Goal: Check status: Check status

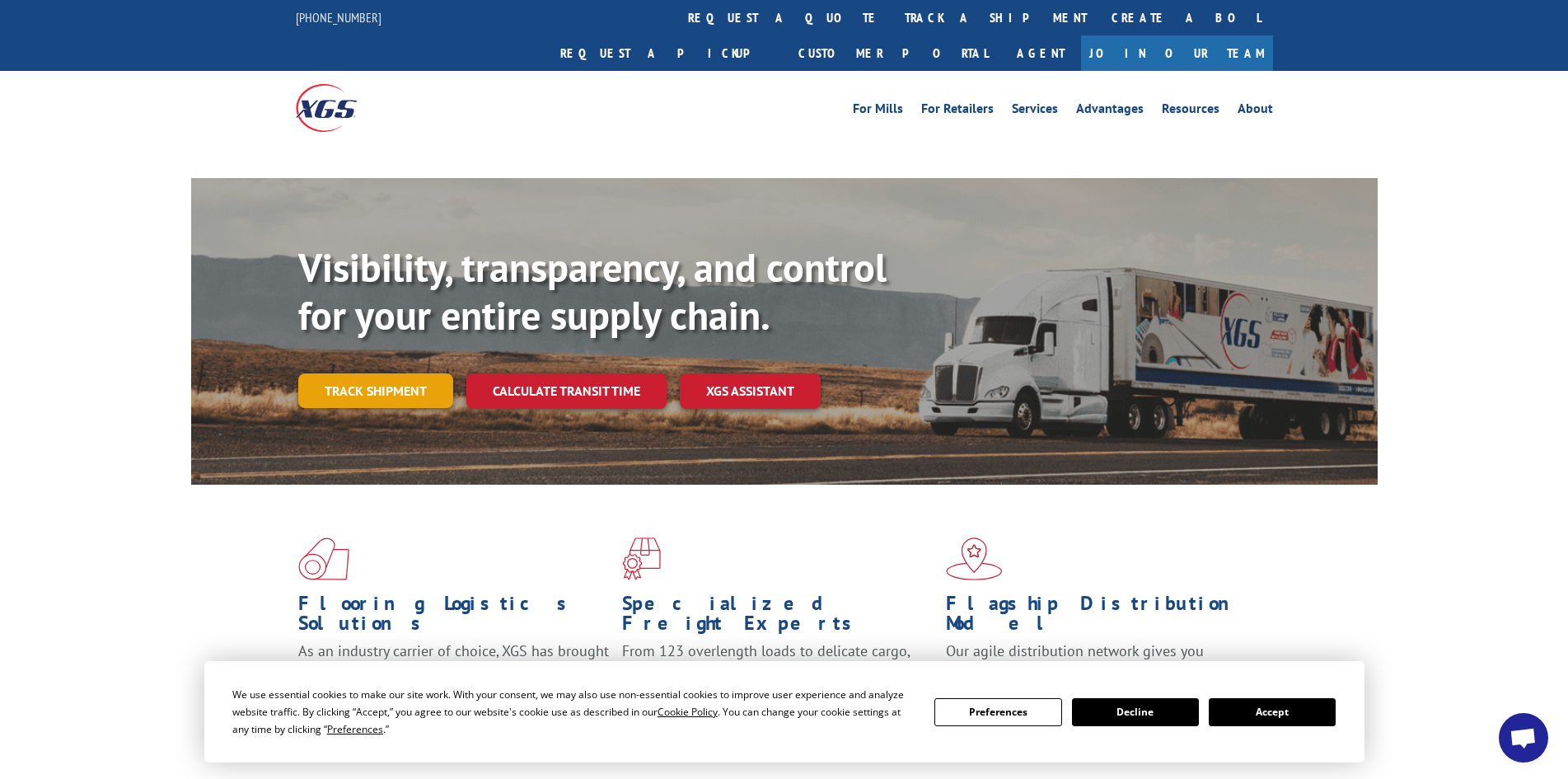
click at [386, 373] on link "Track shipment" at bounding box center [375, 390] width 155 height 34
click at [1238, 717] on button "Accept" at bounding box center [1273, 712] width 127 height 28
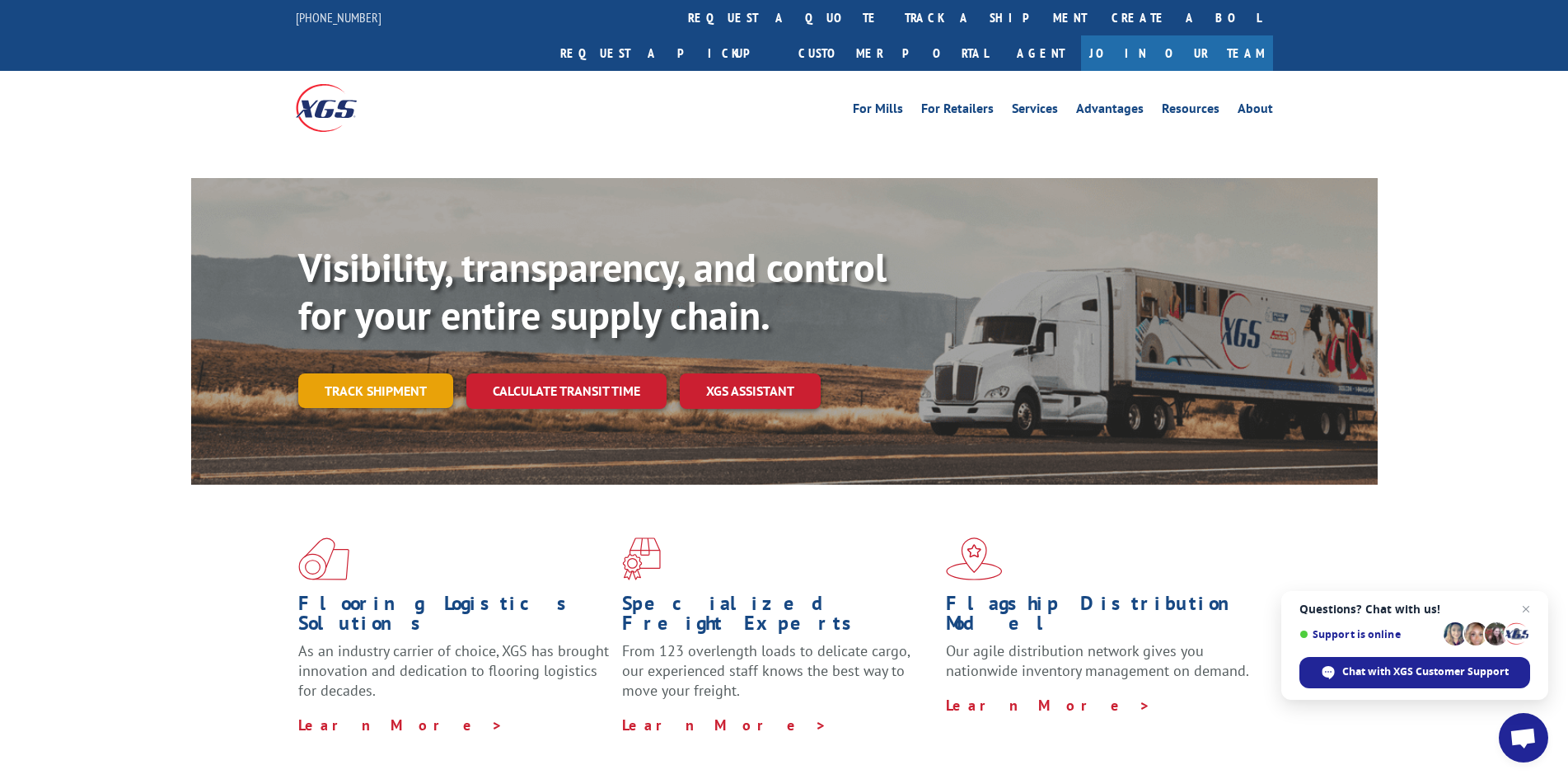
click at [408, 373] on link "Track shipment" at bounding box center [375, 390] width 155 height 34
click at [1525, 608] on span "Close chat" at bounding box center [1526, 609] width 21 height 21
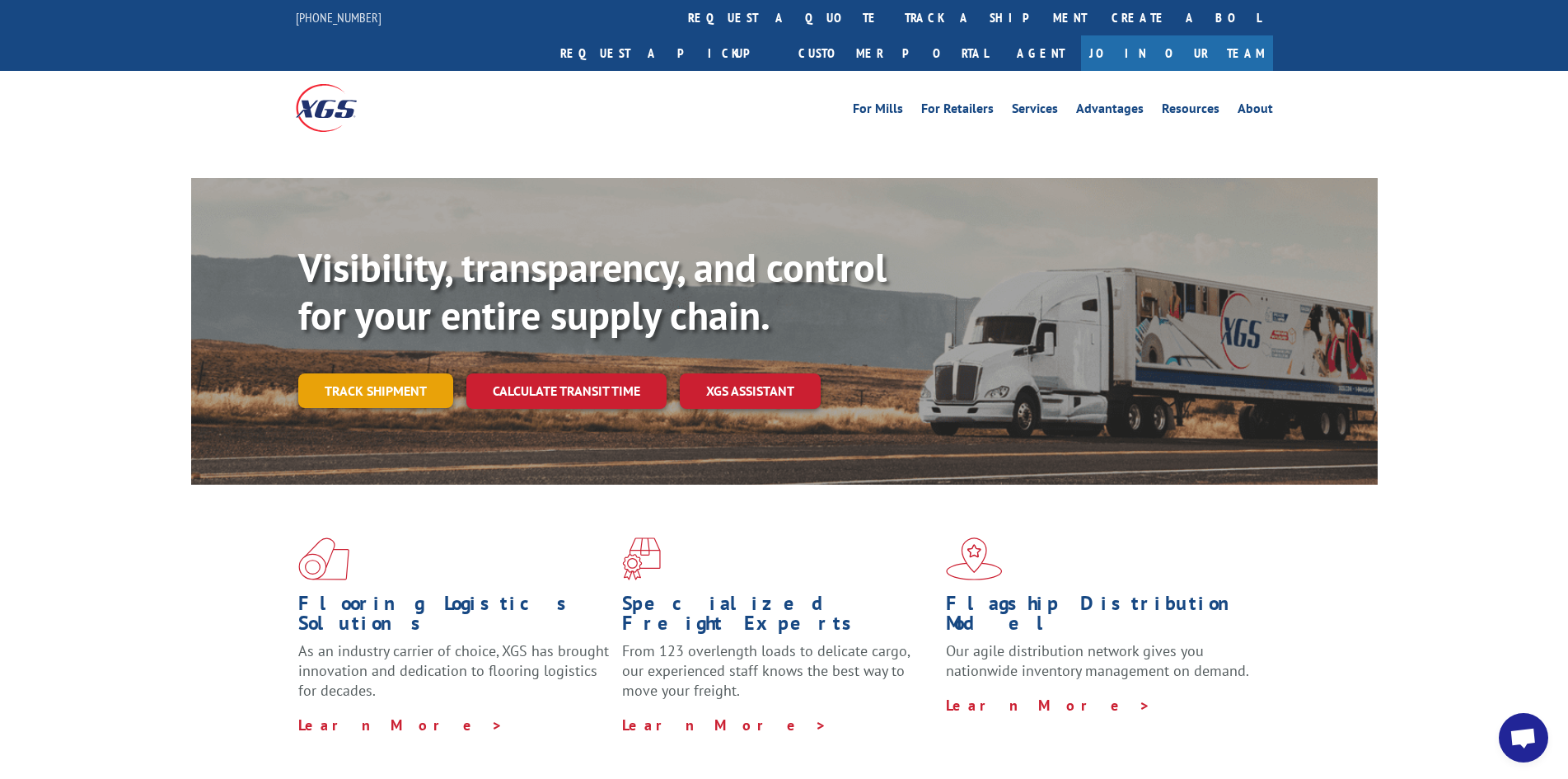
click at [407, 373] on link "Track shipment" at bounding box center [375, 390] width 155 height 34
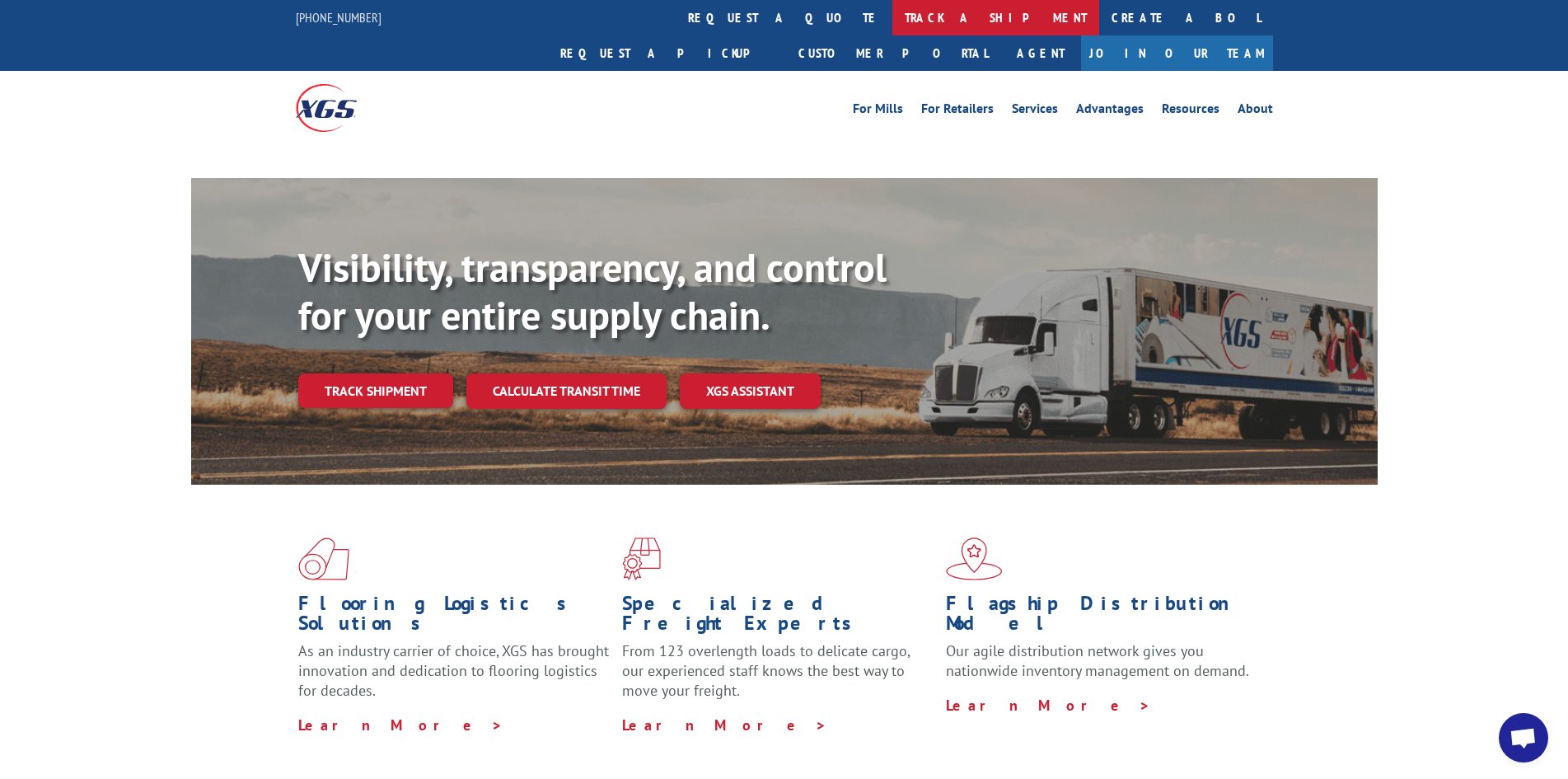
click at [893, 14] on link "track a shipment" at bounding box center [996, 18] width 207 height 35
click at [893, 19] on link "track a shipment" at bounding box center [996, 18] width 207 height 35
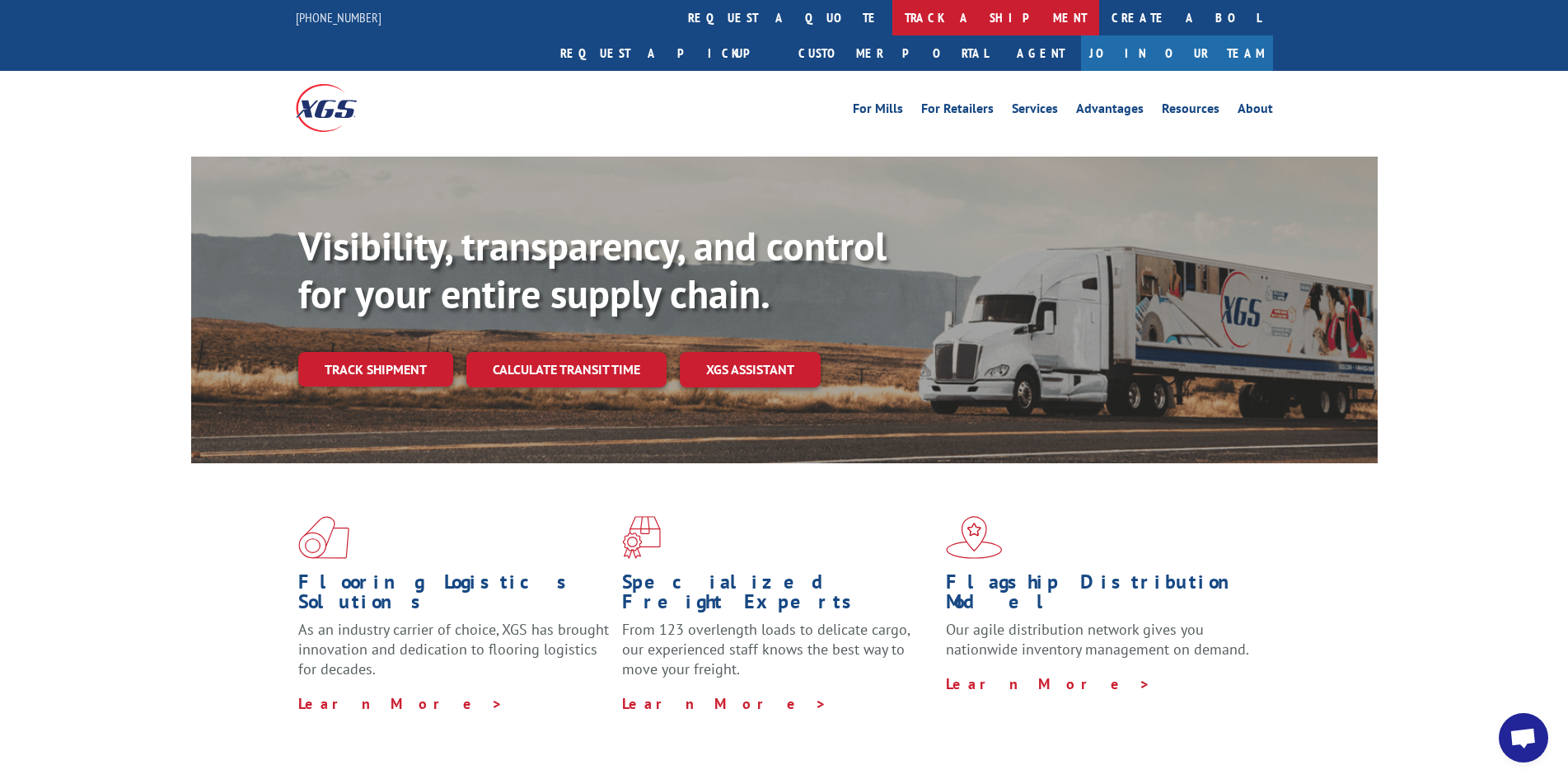
click at [893, 19] on link "track a shipment" at bounding box center [996, 18] width 207 height 35
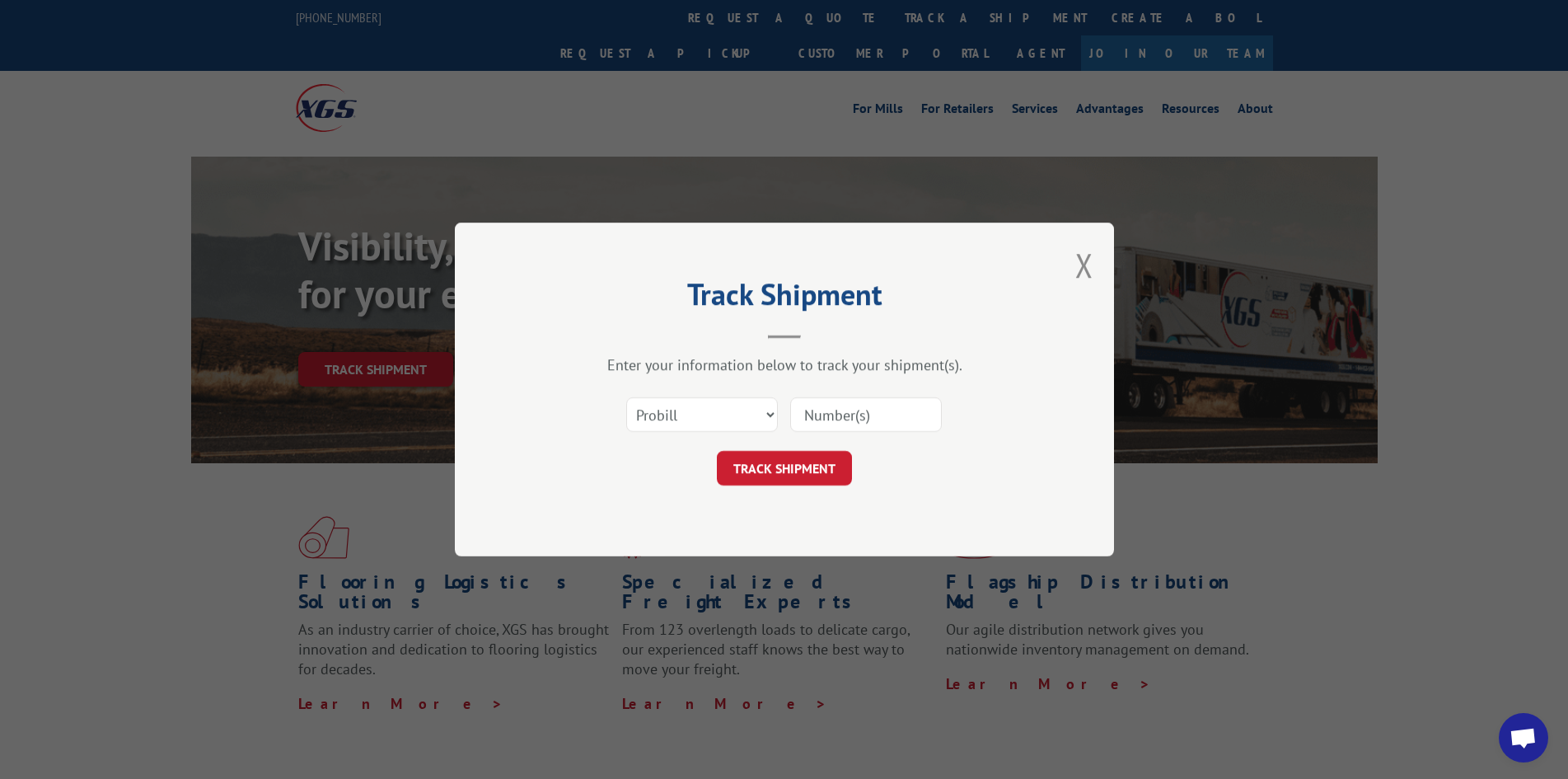
click at [846, 411] on input at bounding box center [866, 413] width 152 height 34
click at [772, 419] on select "Select category... Probill BOL PO" at bounding box center [702, 413] width 152 height 34
click at [772, 418] on select "Select category... Probill BOL PO" at bounding box center [702, 413] width 152 height 34
paste input "17614070"
type input "17614070"
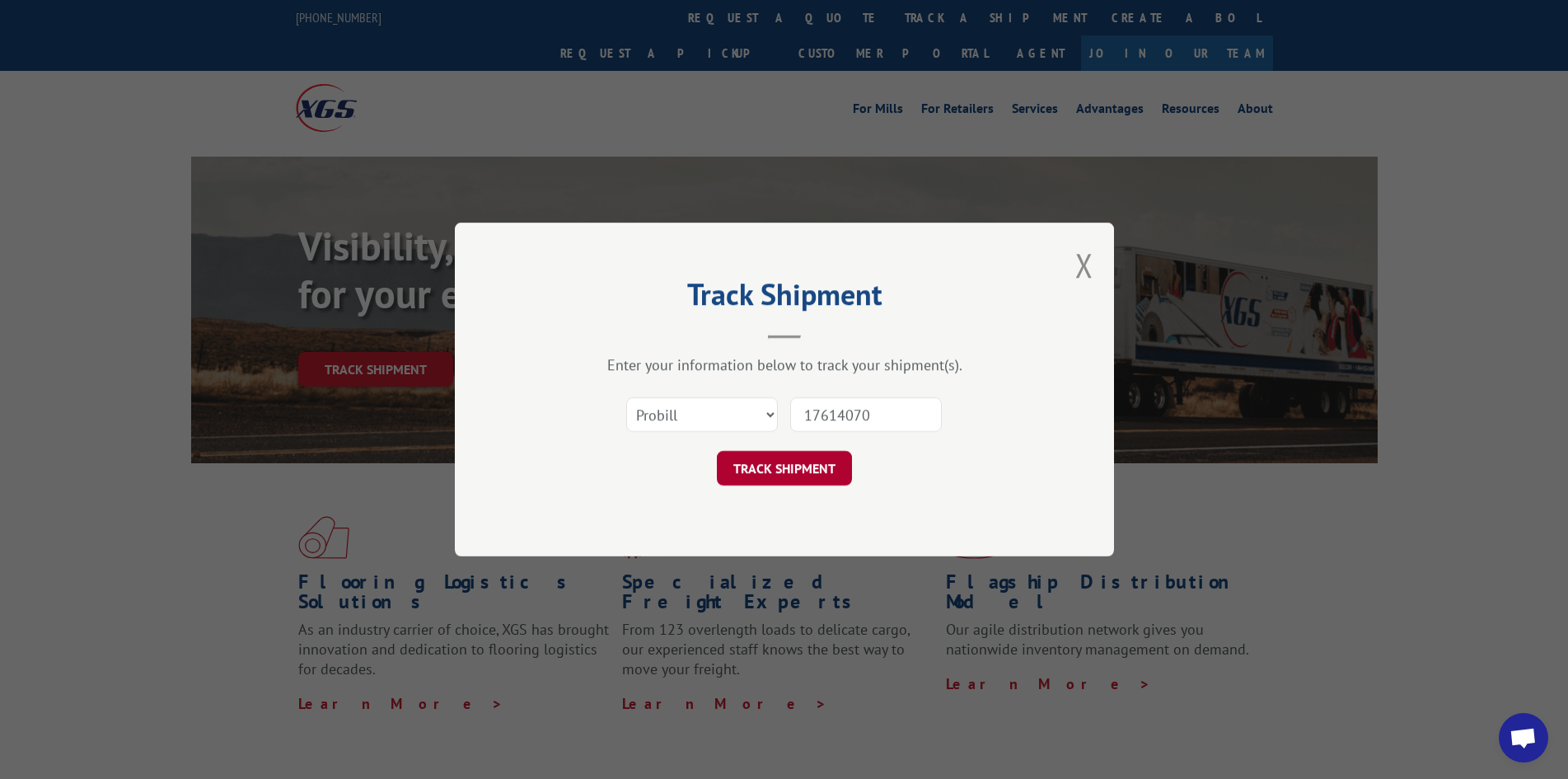
click at [797, 477] on button "TRACK SHIPMENT" at bounding box center [785, 467] width 135 height 34
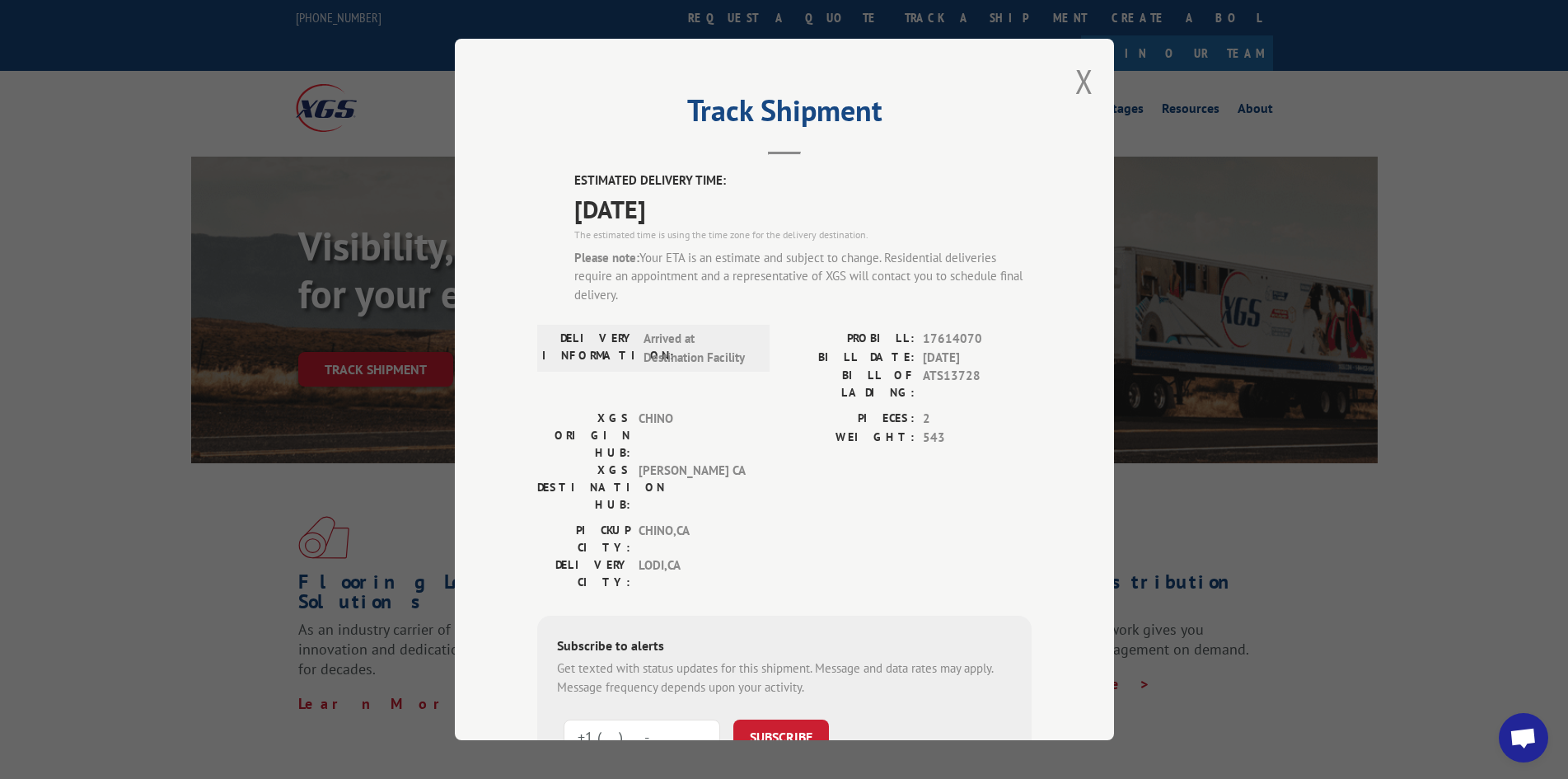
click at [657, 719] on input "+1 (___) ___-____" at bounding box center [642, 736] width 156 height 34
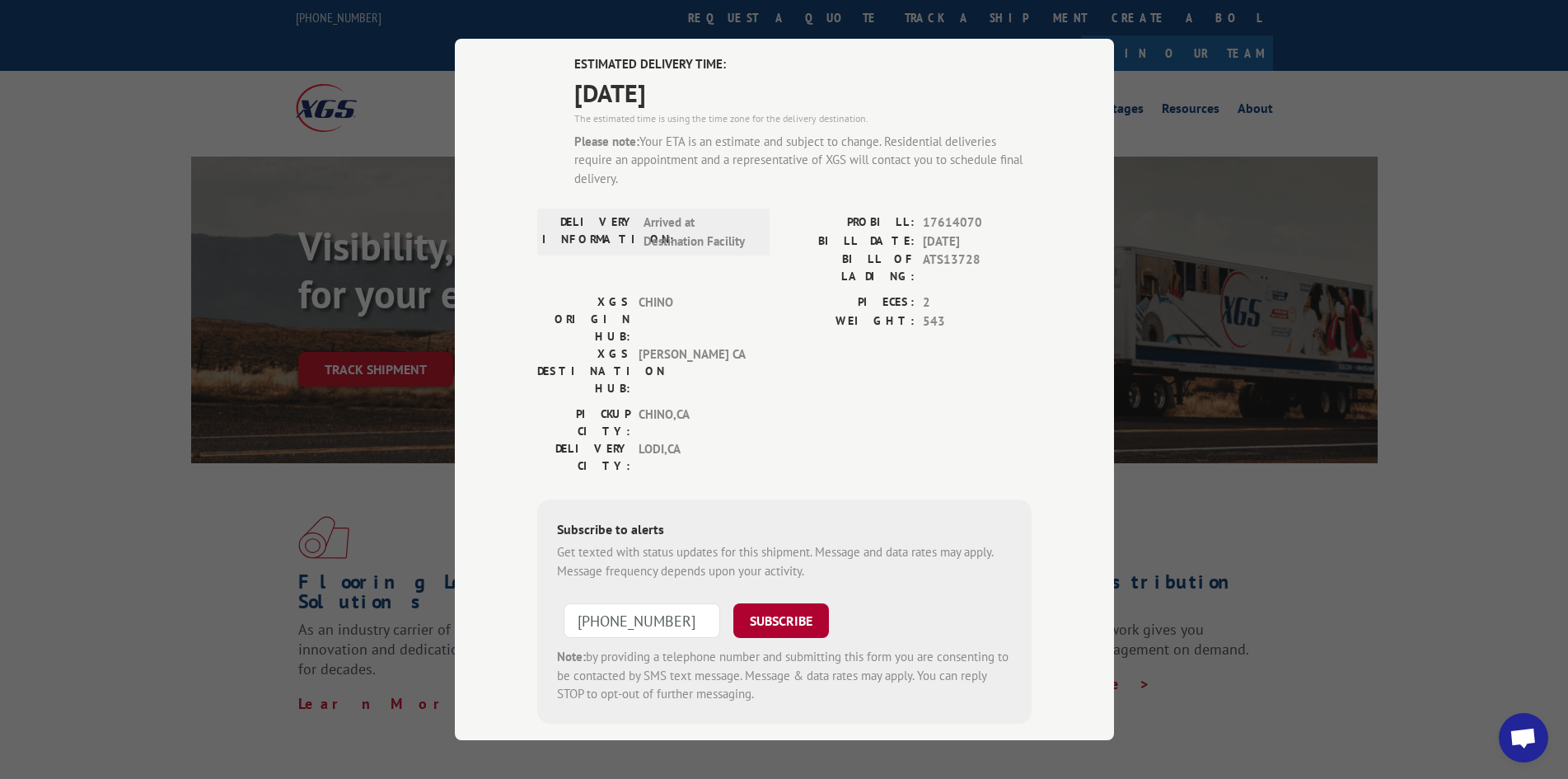
type input "[PHONE_NUMBER]"
click at [779, 603] on button "SUBSCRIBE" at bounding box center [781, 620] width 96 height 34
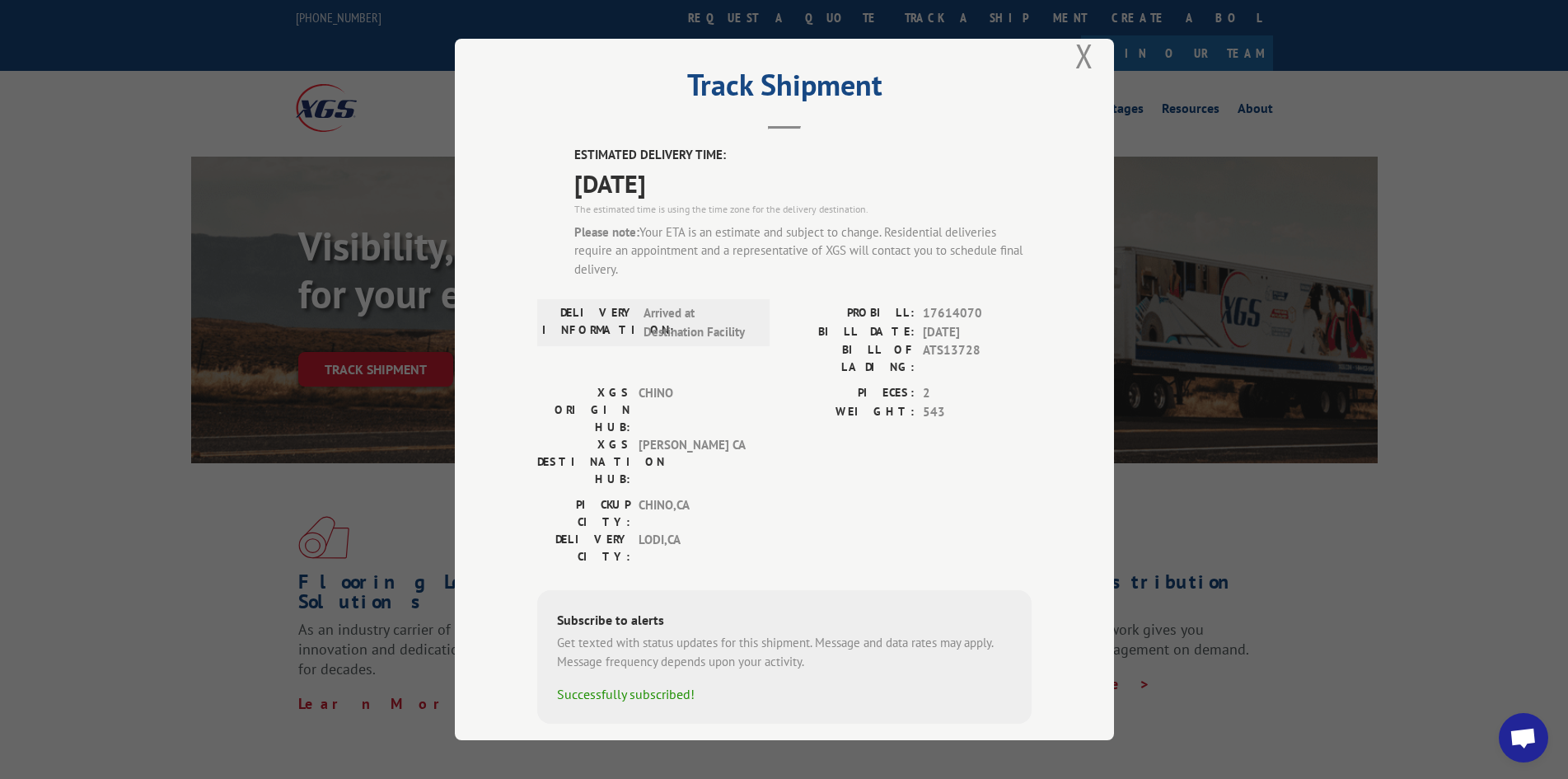
scroll to position [0, 0]
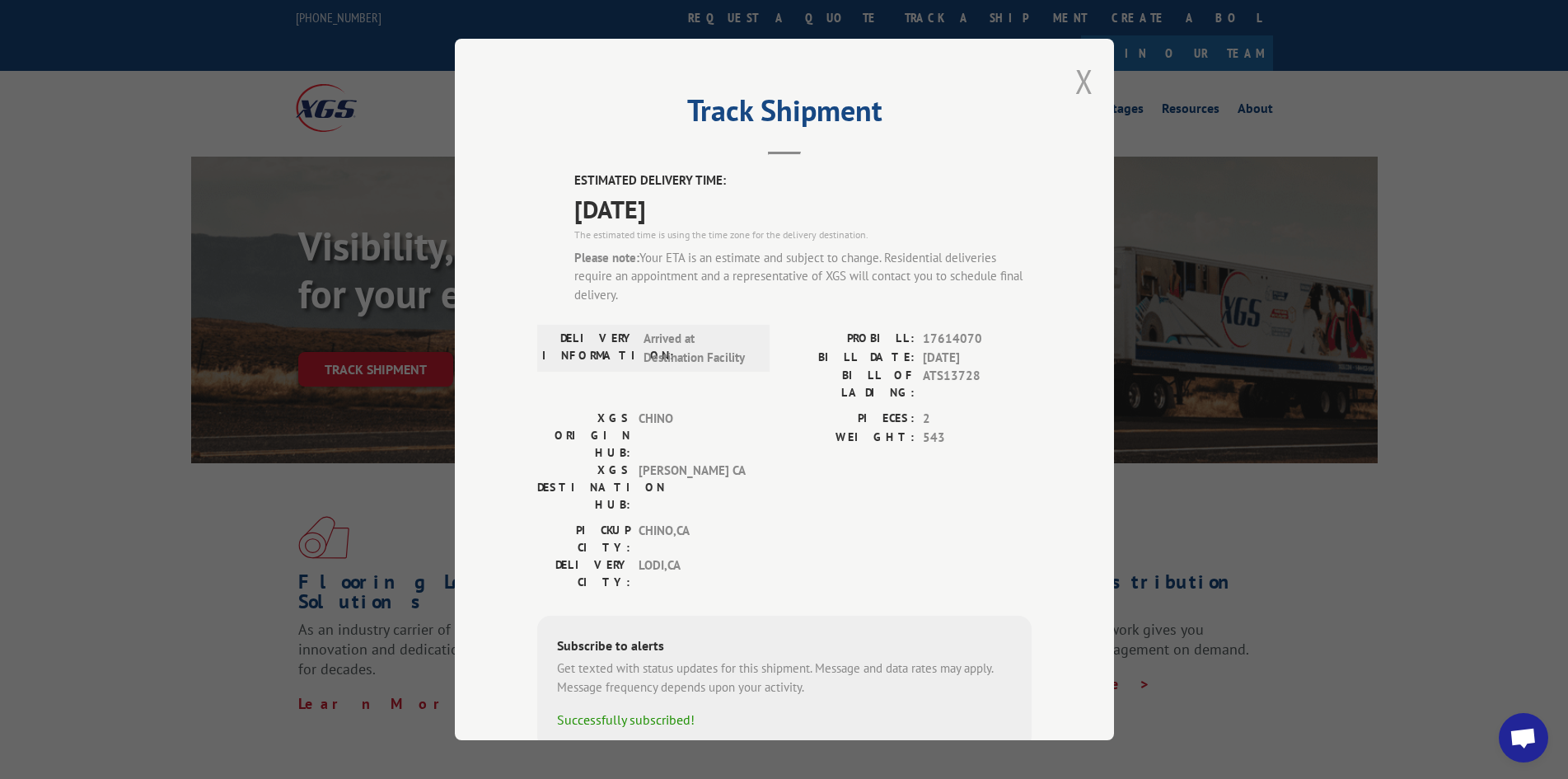
click at [1079, 79] on button "Close modal" at bounding box center [1084, 81] width 19 height 44
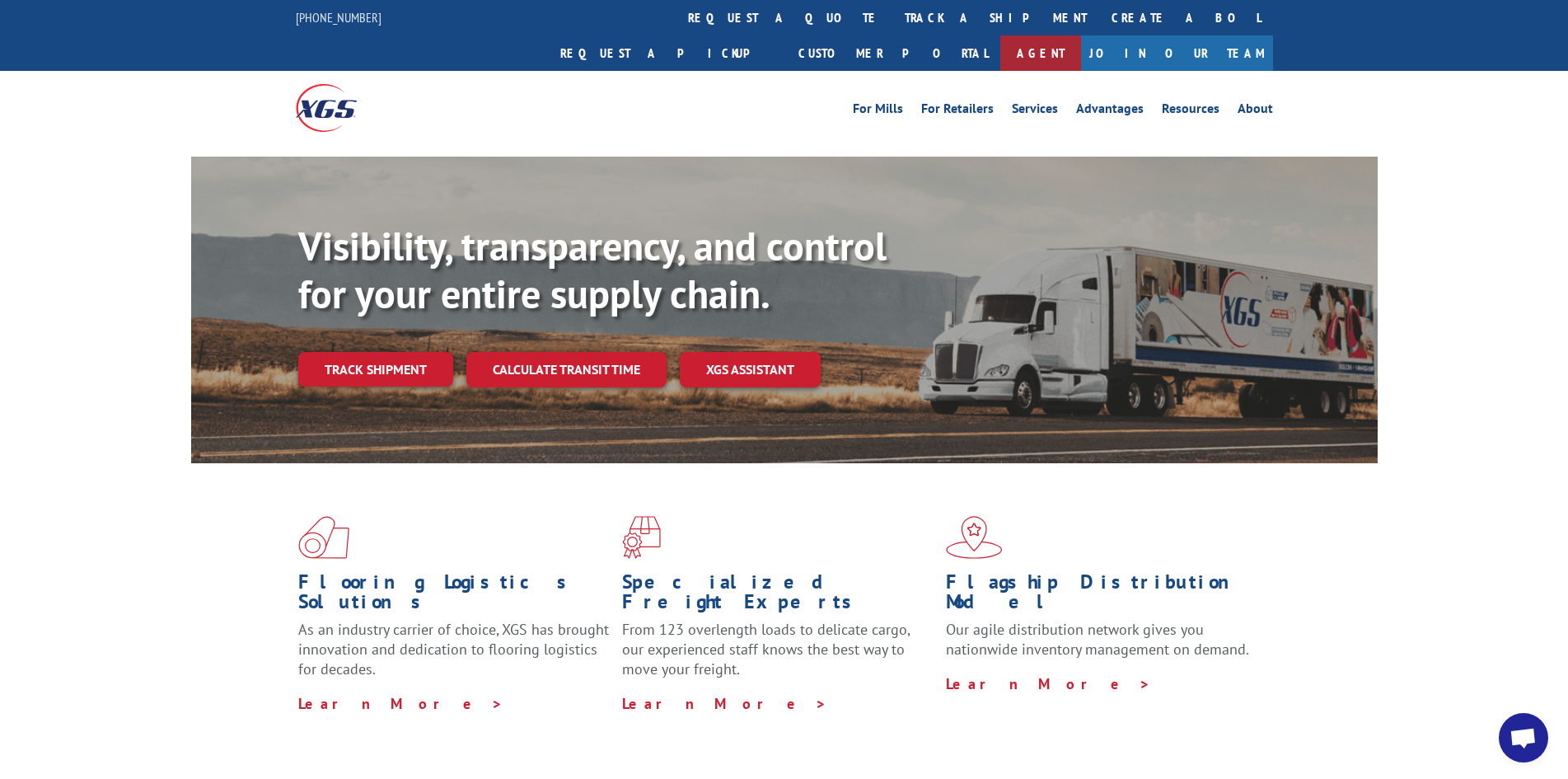
click at [1081, 35] on link "Agent" at bounding box center [1041, 53] width 81 height 35
click at [751, 352] on link "XGS ASSISTANT" at bounding box center [751, 369] width 141 height 35
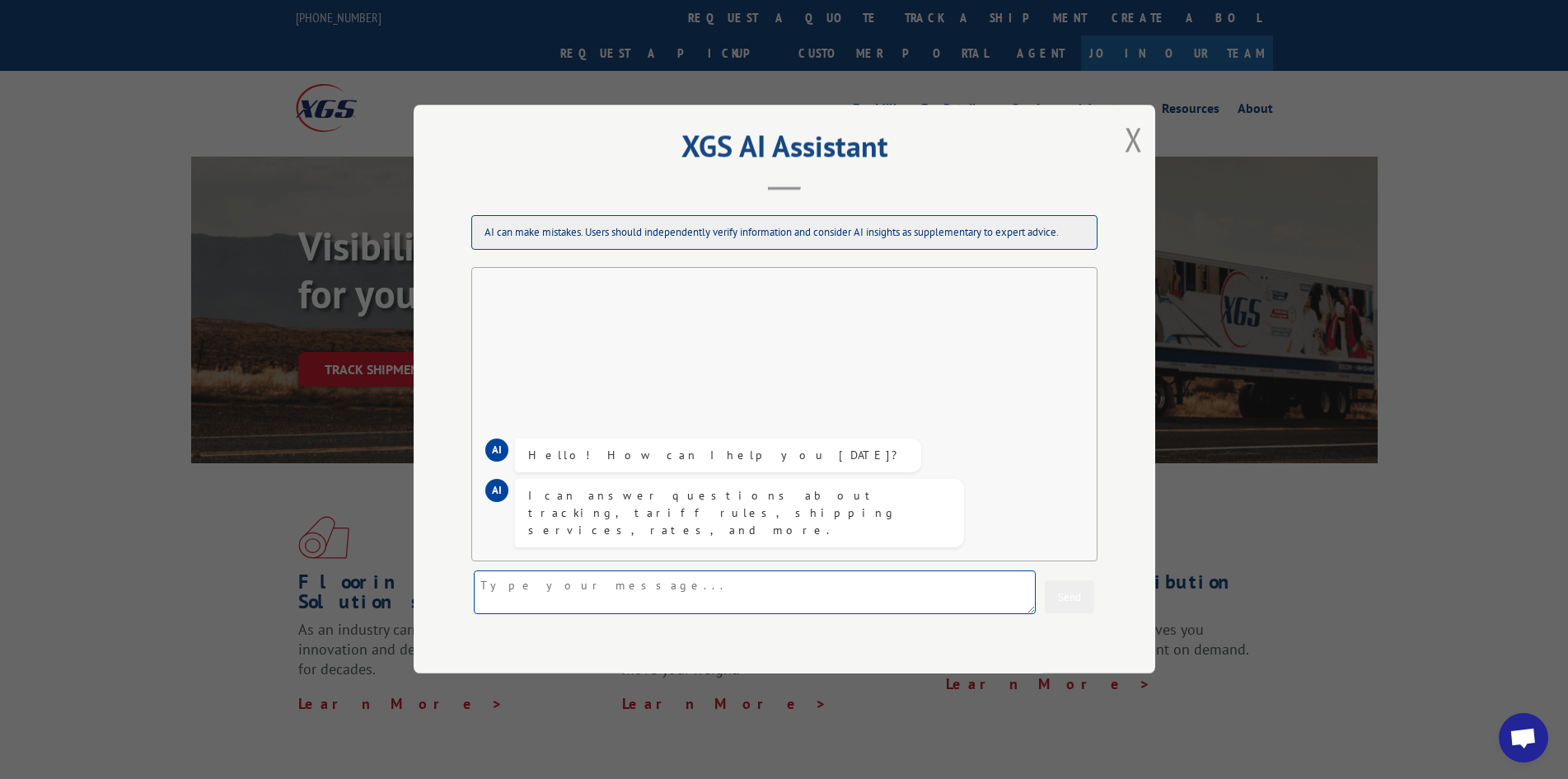
click at [719, 586] on textarea at bounding box center [755, 592] width 562 height 44
type textarea "i'm expecting a delivery [DATE] and i need to get an approximate time of when t…"
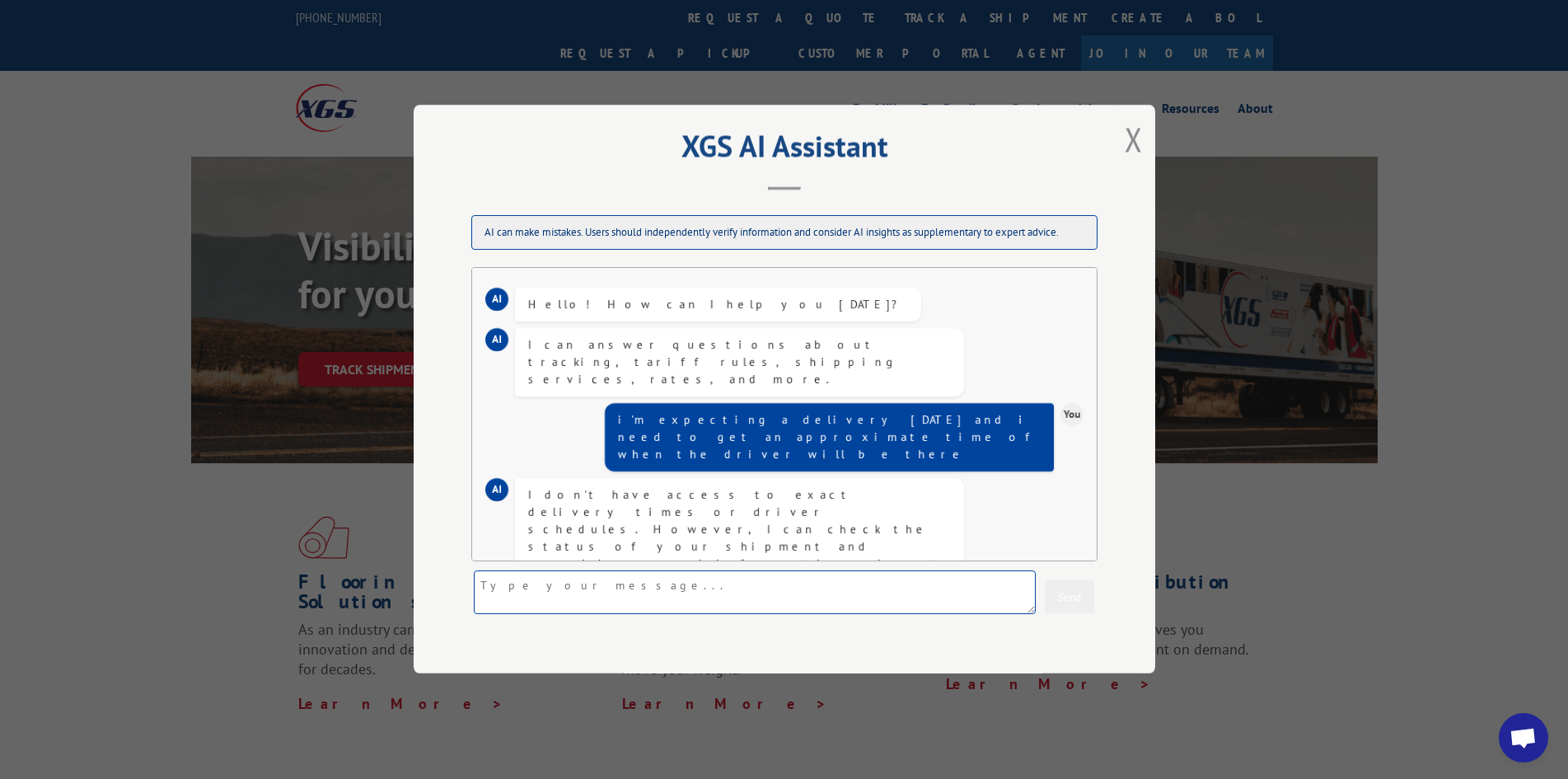
paste textarea "17614070"
type textarea "17614070"
click at [1063, 601] on button "Send" at bounding box center [1069, 597] width 50 height 33
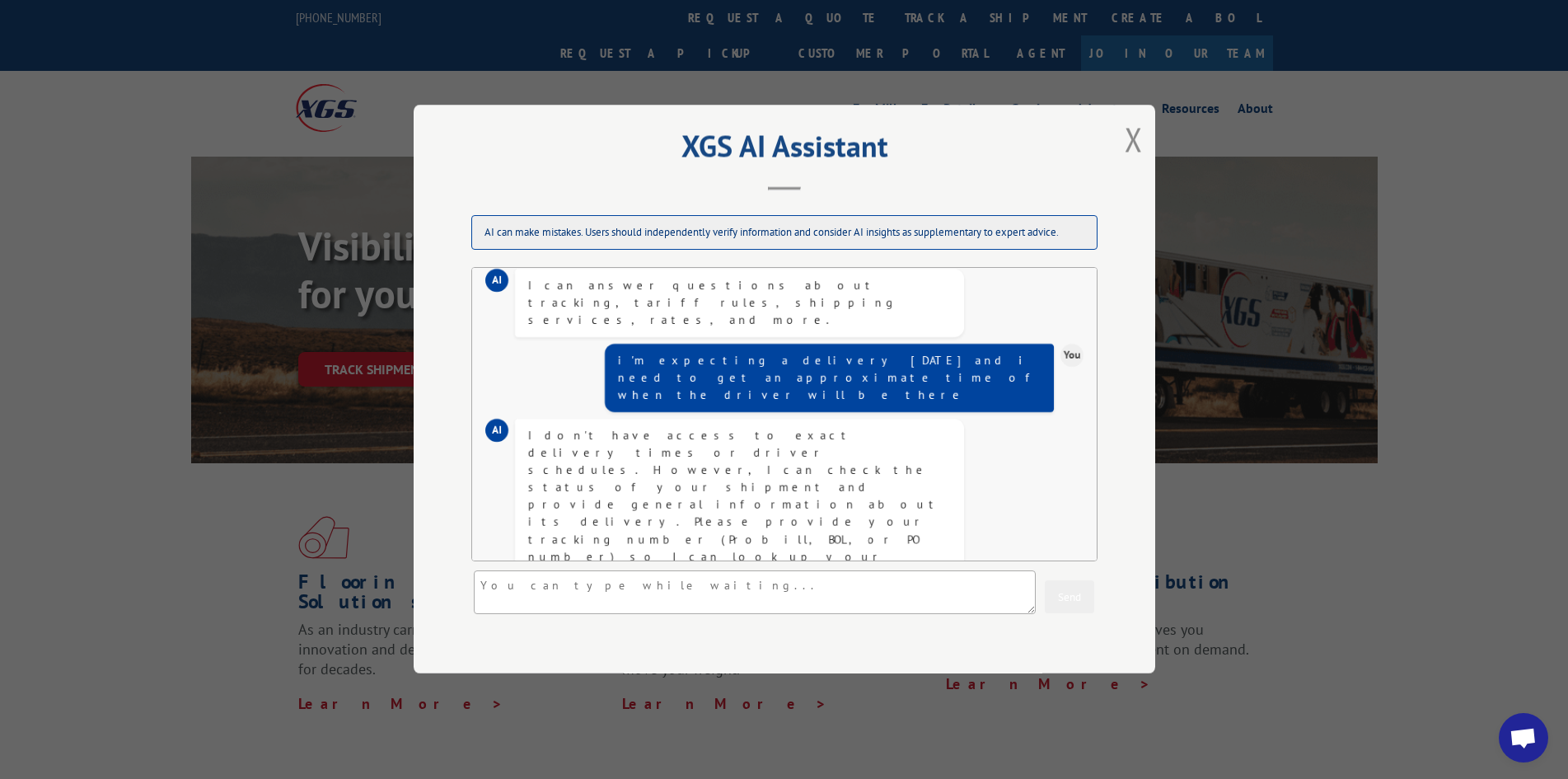
scroll to position [165, 0]
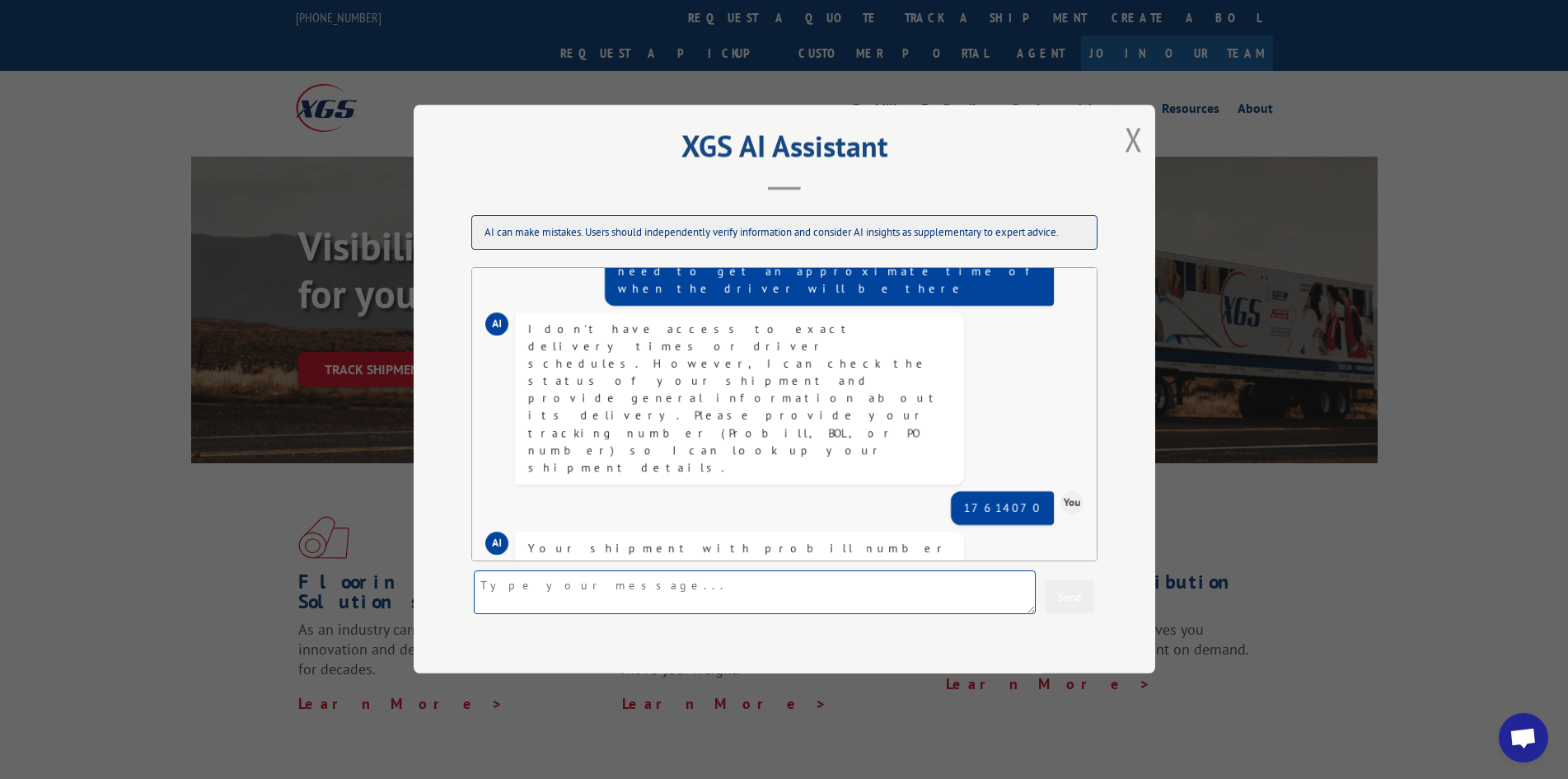
click at [810, 591] on textarea at bounding box center [755, 592] width 562 height 44
type textarea "what is the customer support phone number?"
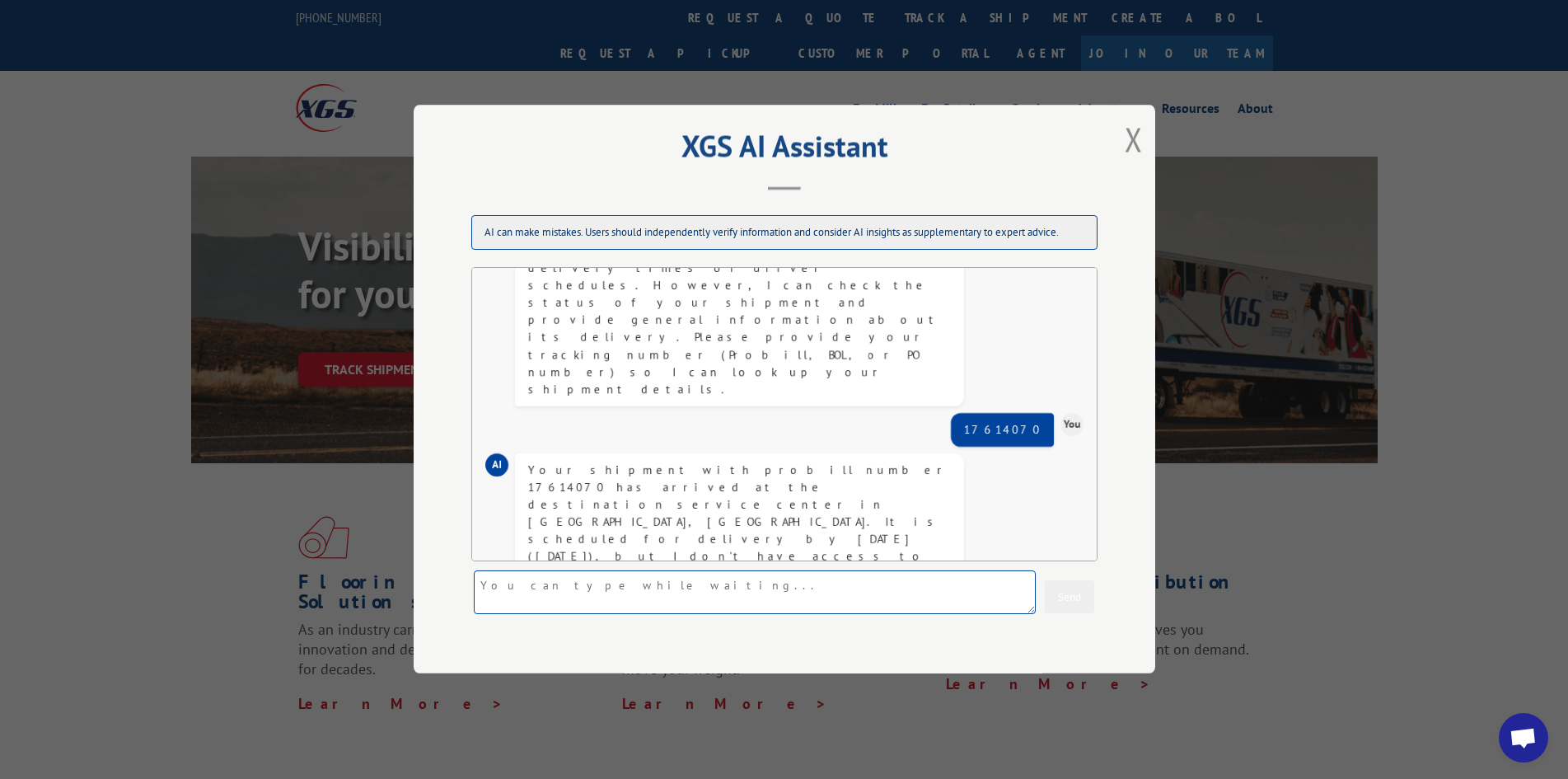
scroll to position [298, 0]
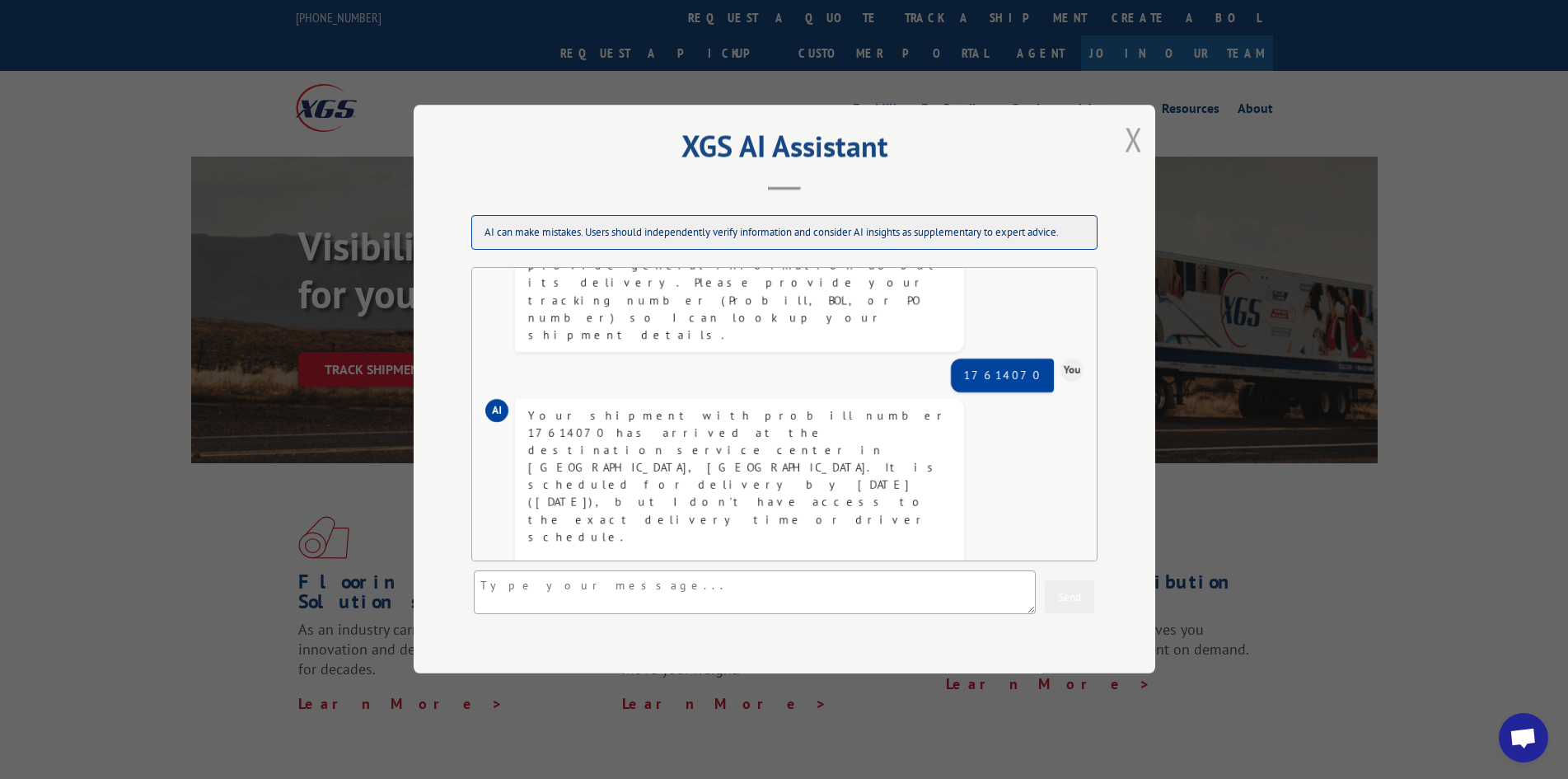
click at [1128, 138] on button "Close modal" at bounding box center [1134, 139] width 19 height 44
